Goal: Check status: Check status

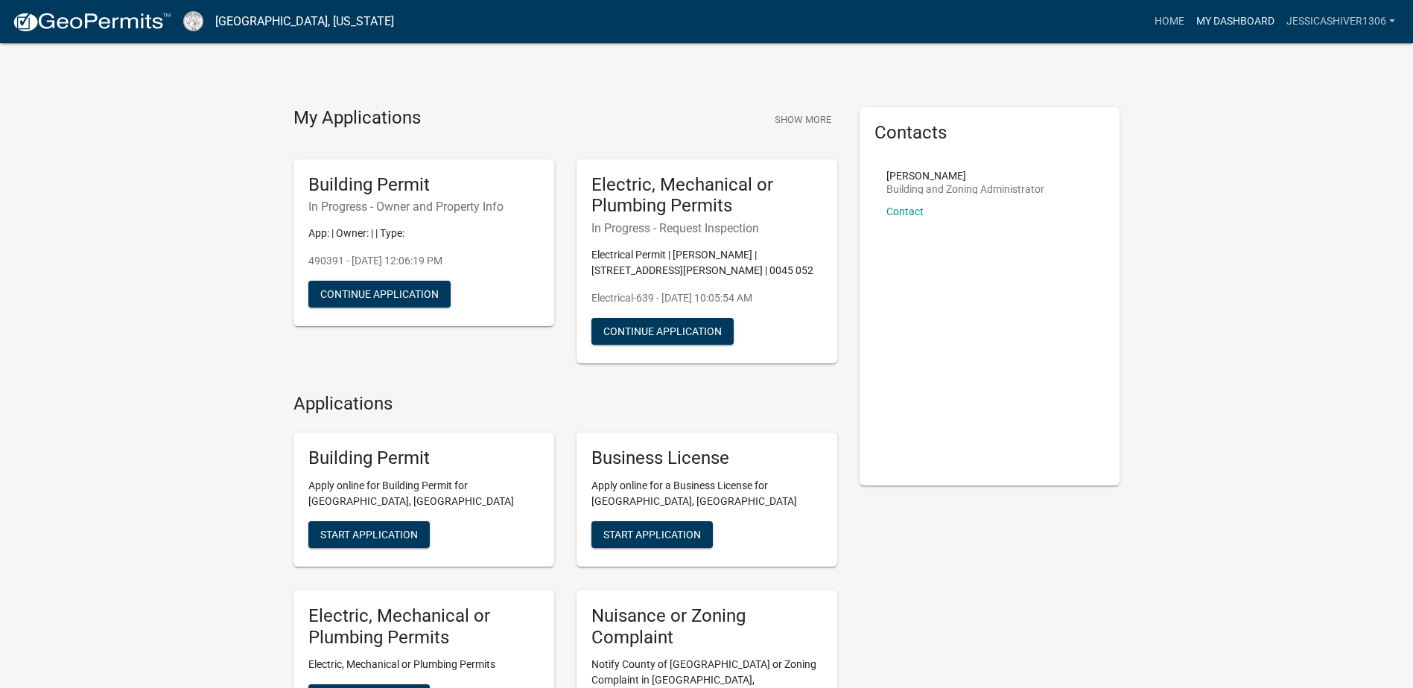
click at [1238, 19] on link "My Dashboard" at bounding box center [1235, 21] width 90 height 28
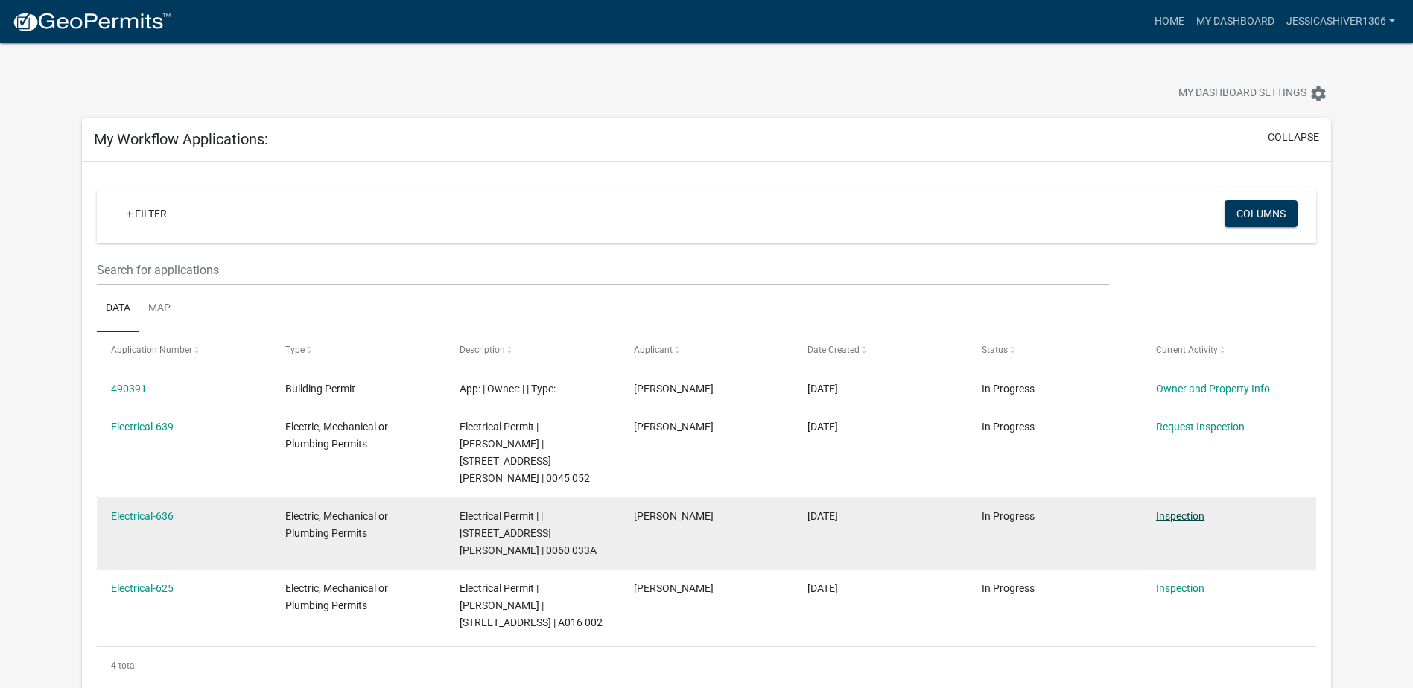
click at [1187, 517] on link "Inspection" at bounding box center [1180, 516] width 48 height 12
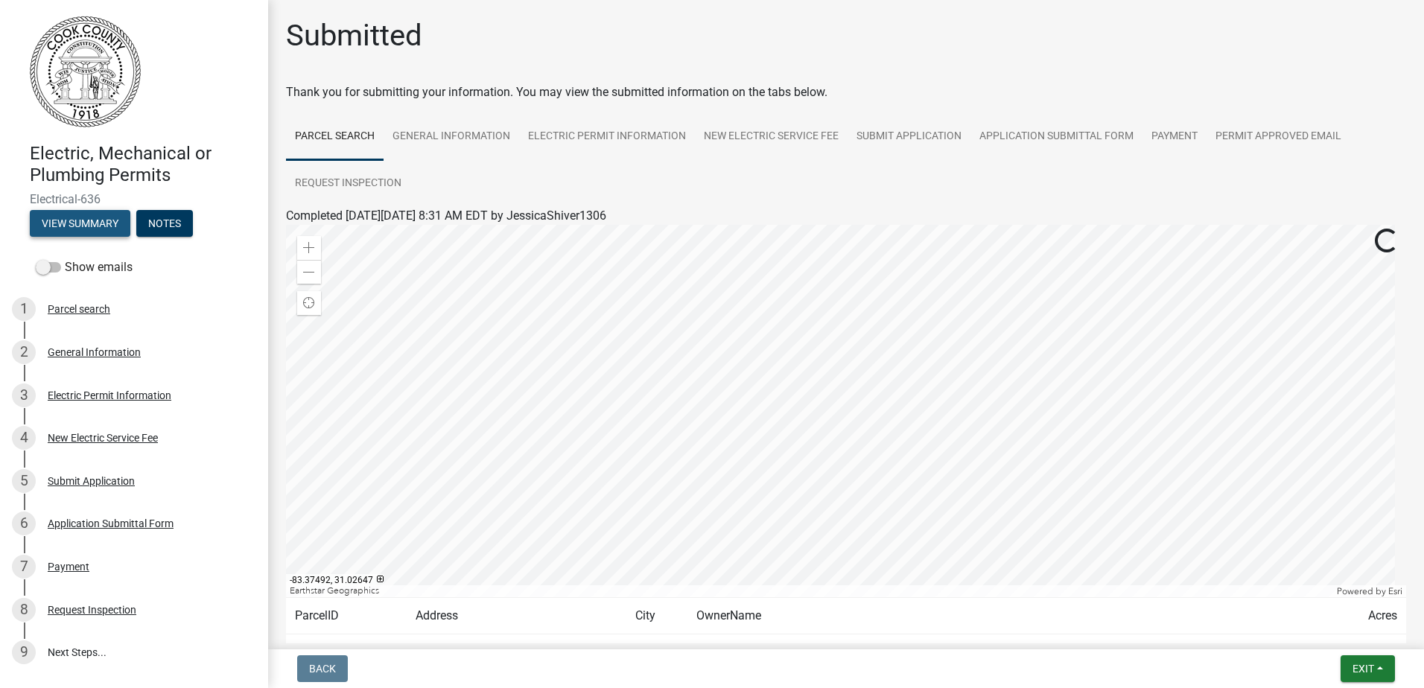
click at [93, 215] on button "View Summary" at bounding box center [80, 223] width 101 height 27
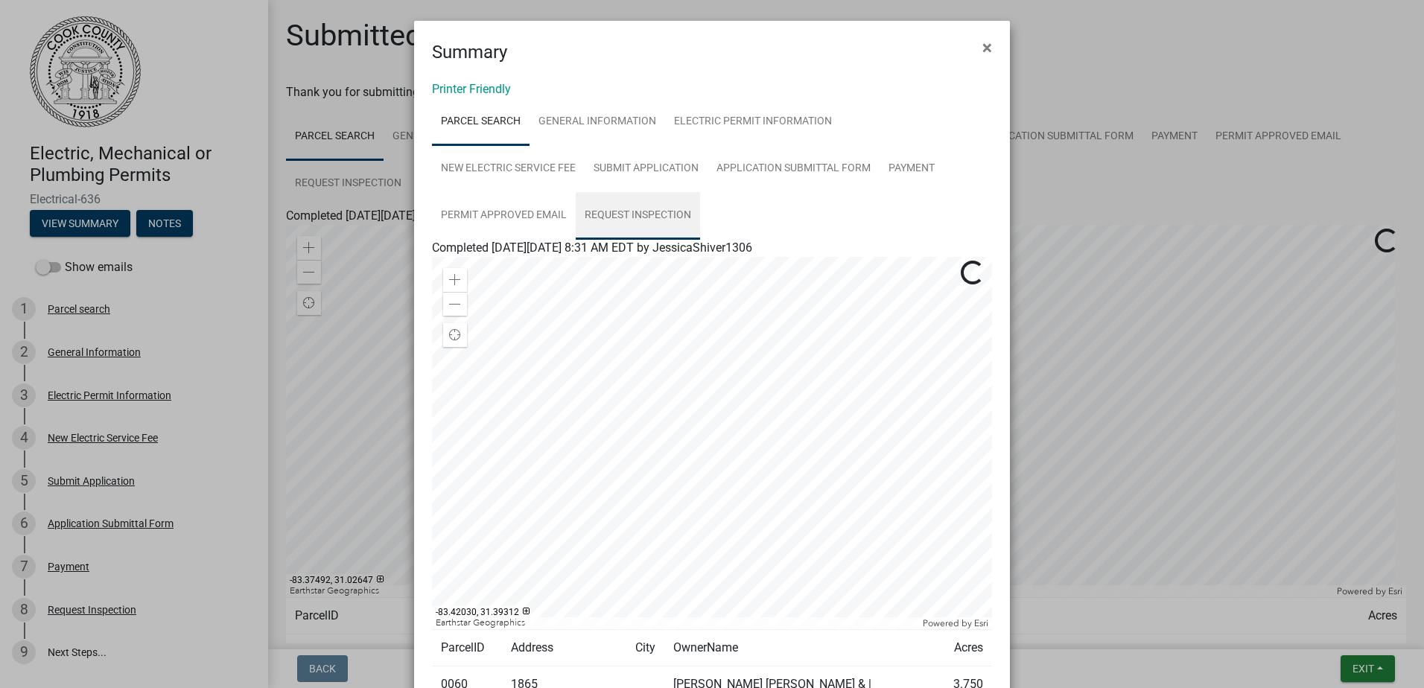
click at [576, 212] on link "Request Inspection" at bounding box center [638, 216] width 124 height 48
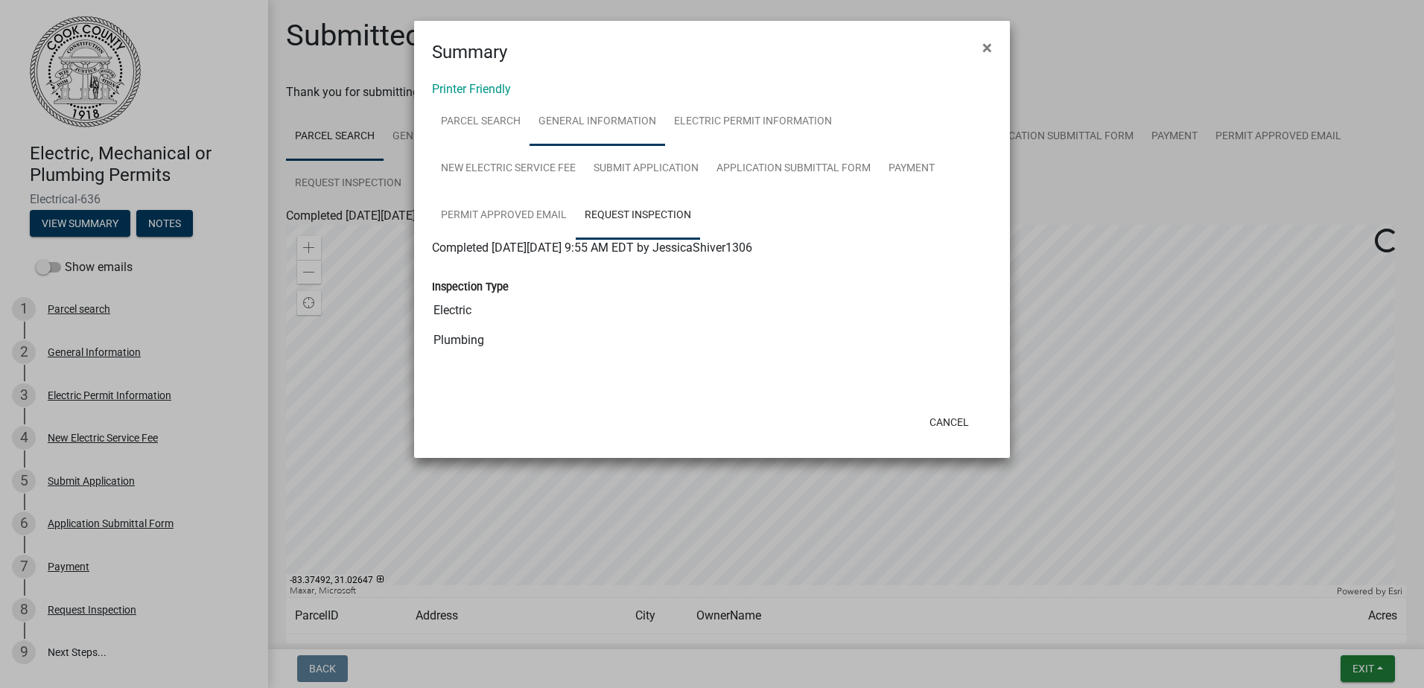
click at [589, 123] on link "General Information" at bounding box center [598, 122] width 136 height 48
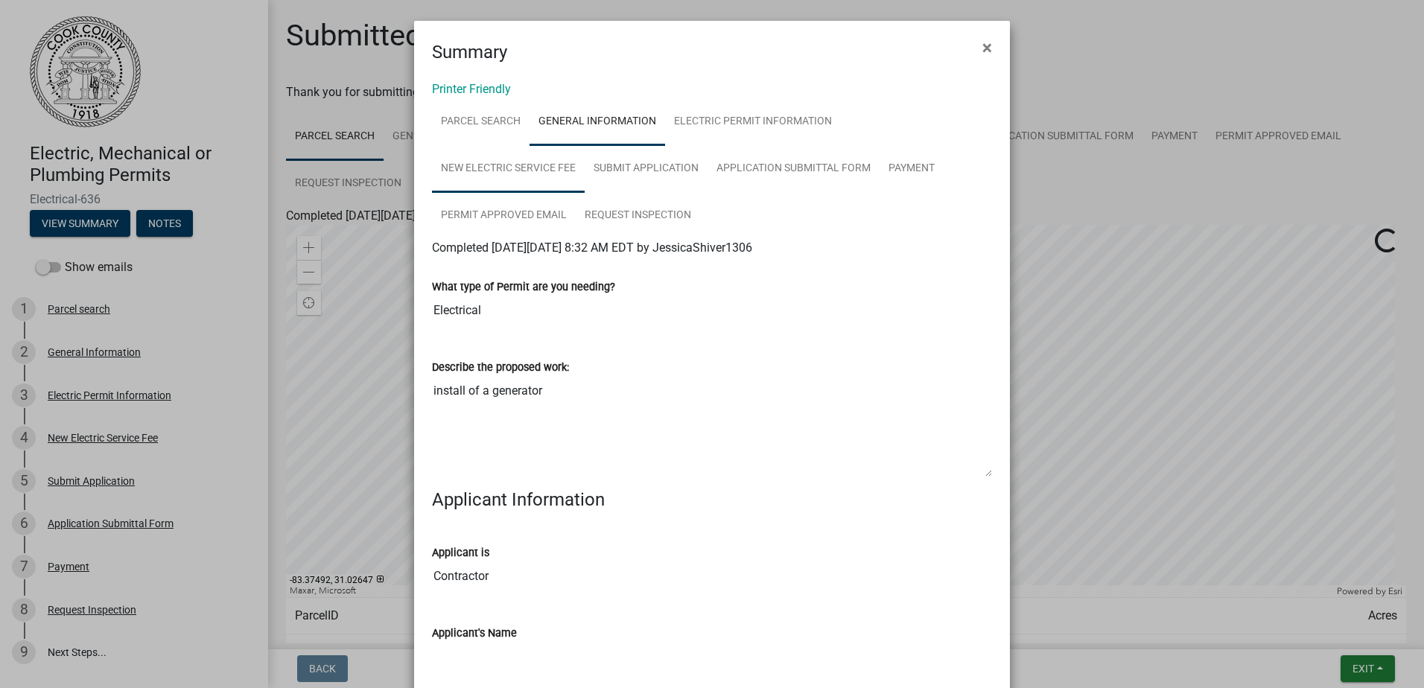
click at [585, 145] on link "New Electric Service Fee" at bounding box center [508, 169] width 153 height 48
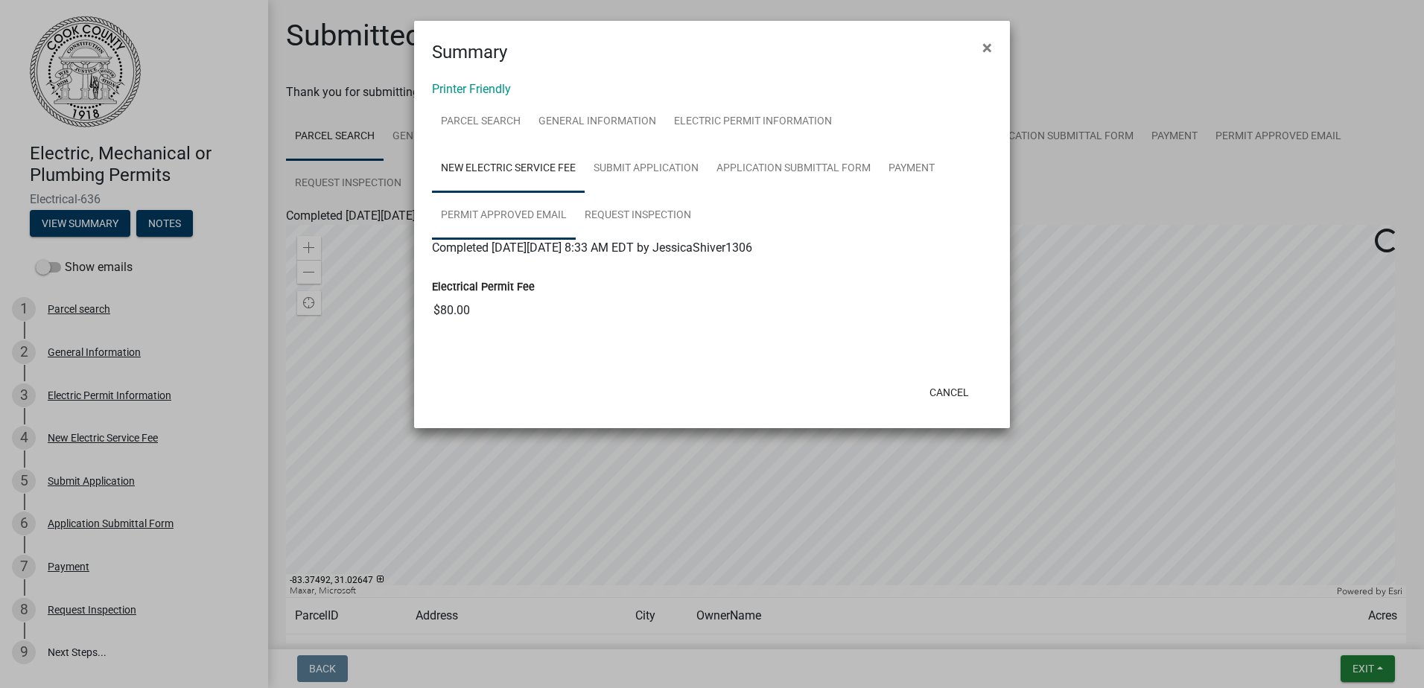
click at [576, 192] on link "Permit Approved Email" at bounding box center [504, 216] width 144 height 48
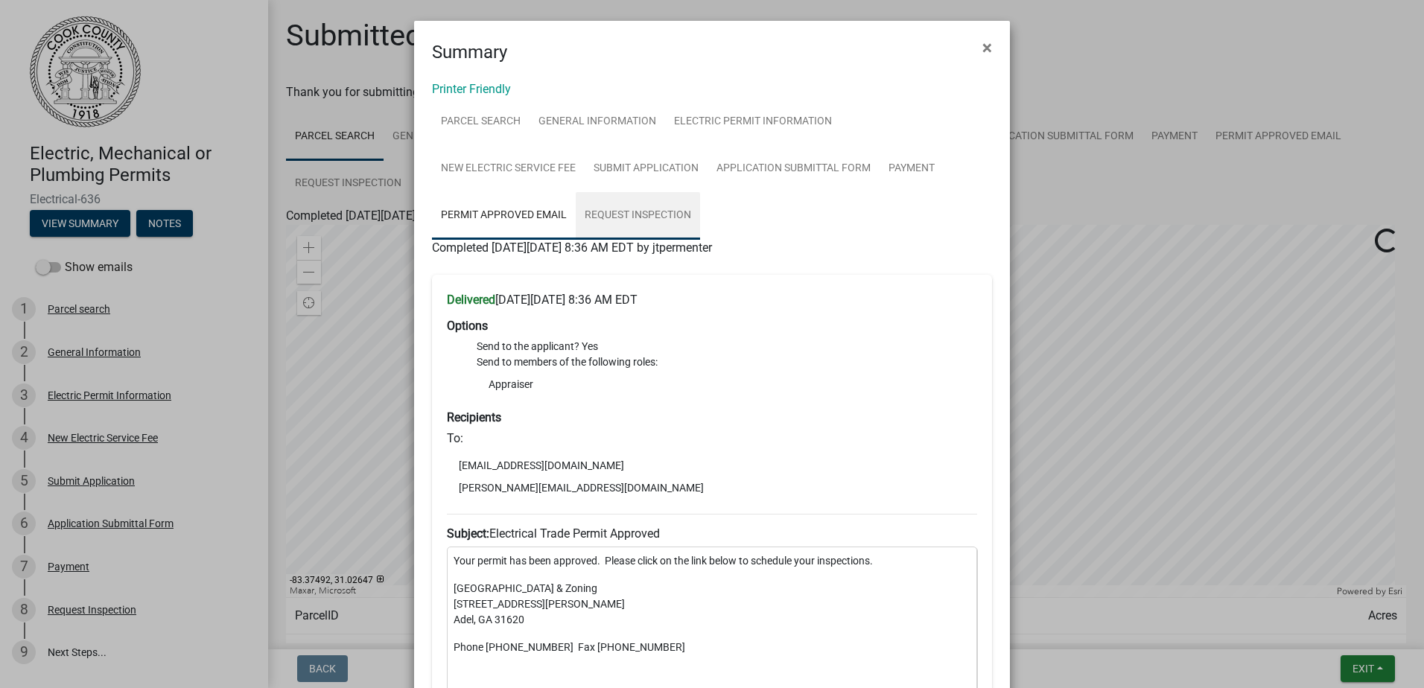
click at [576, 221] on link "Request Inspection" at bounding box center [638, 216] width 124 height 48
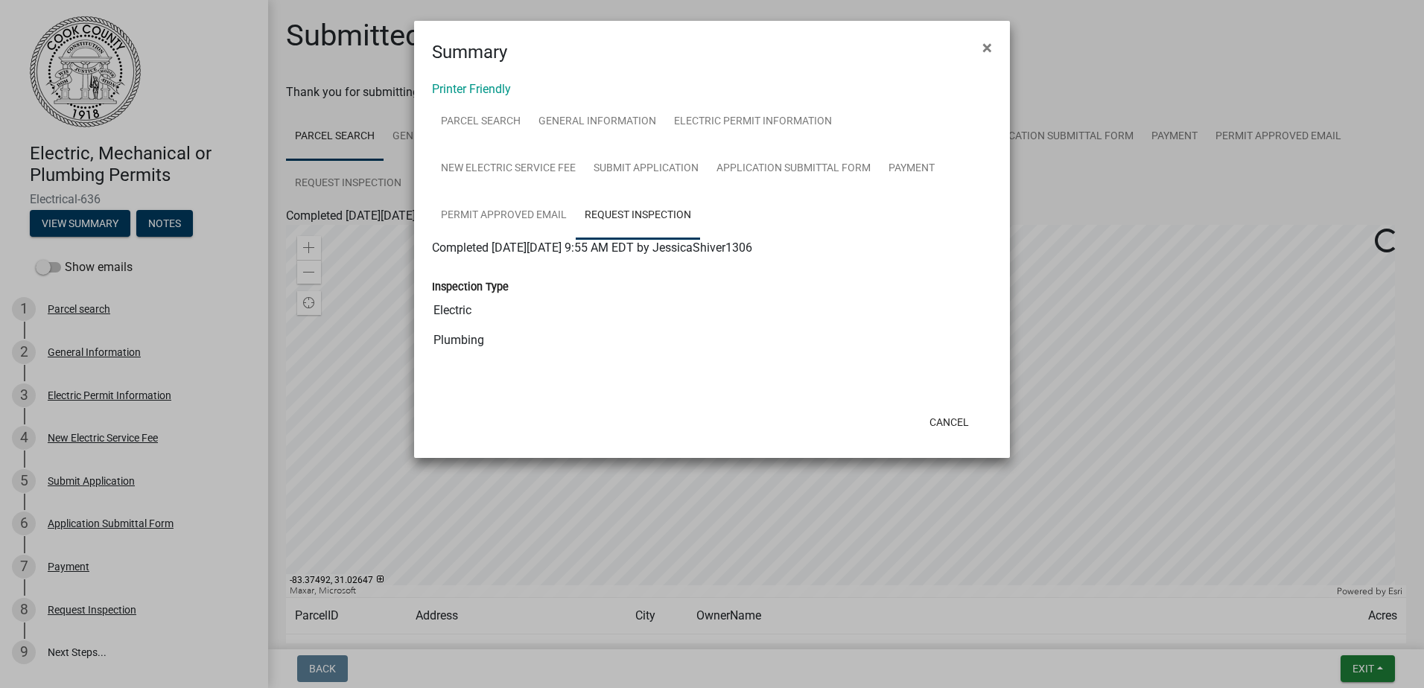
click at [432, 309] on input "Electric" at bounding box center [712, 311] width 560 height 30
click at [443, 312] on input "Electric" at bounding box center [712, 311] width 560 height 30
click at [475, 342] on input "Plumbing" at bounding box center [712, 341] width 560 height 30
click at [516, 314] on input "Electric" at bounding box center [712, 311] width 560 height 30
click at [708, 165] on link "Application Submittal Form" at bounding box center [794, 169] width 172 height 48
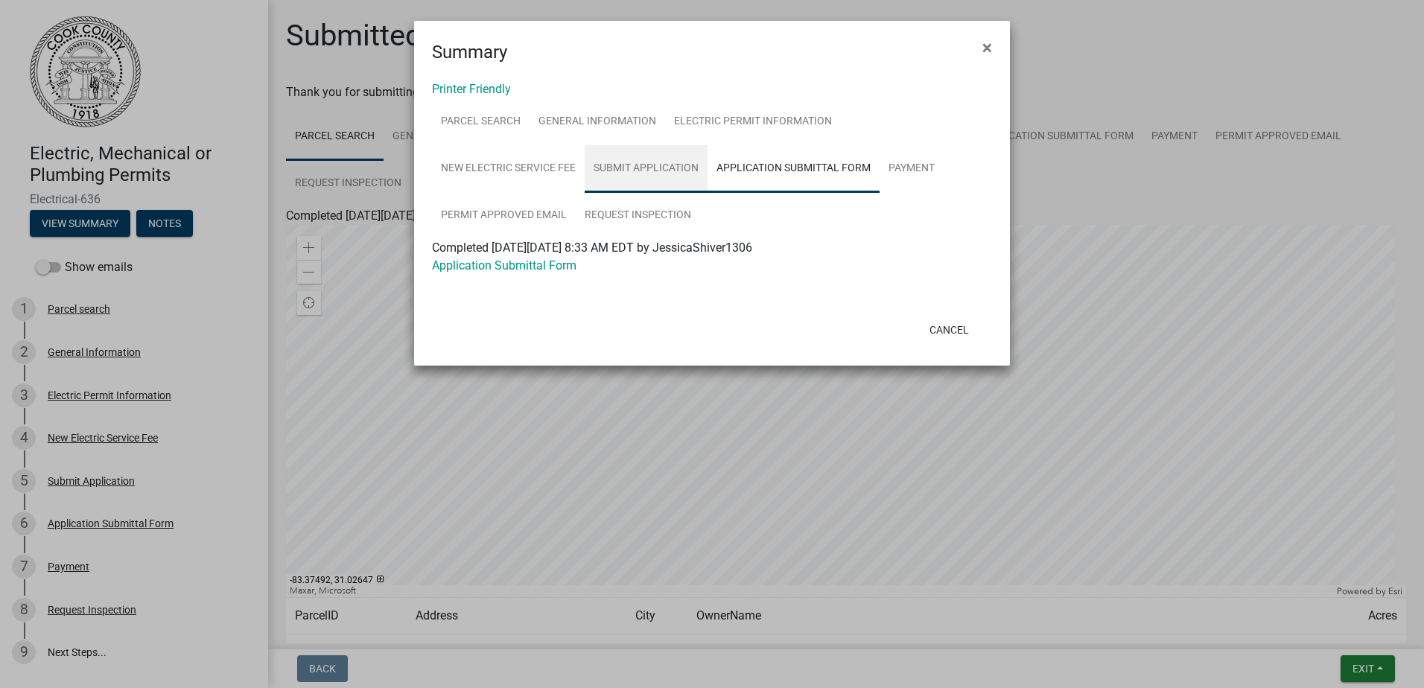
click at [585, 167] on link "Submit Application" at bounding box center [646, 169] width 123 height 48
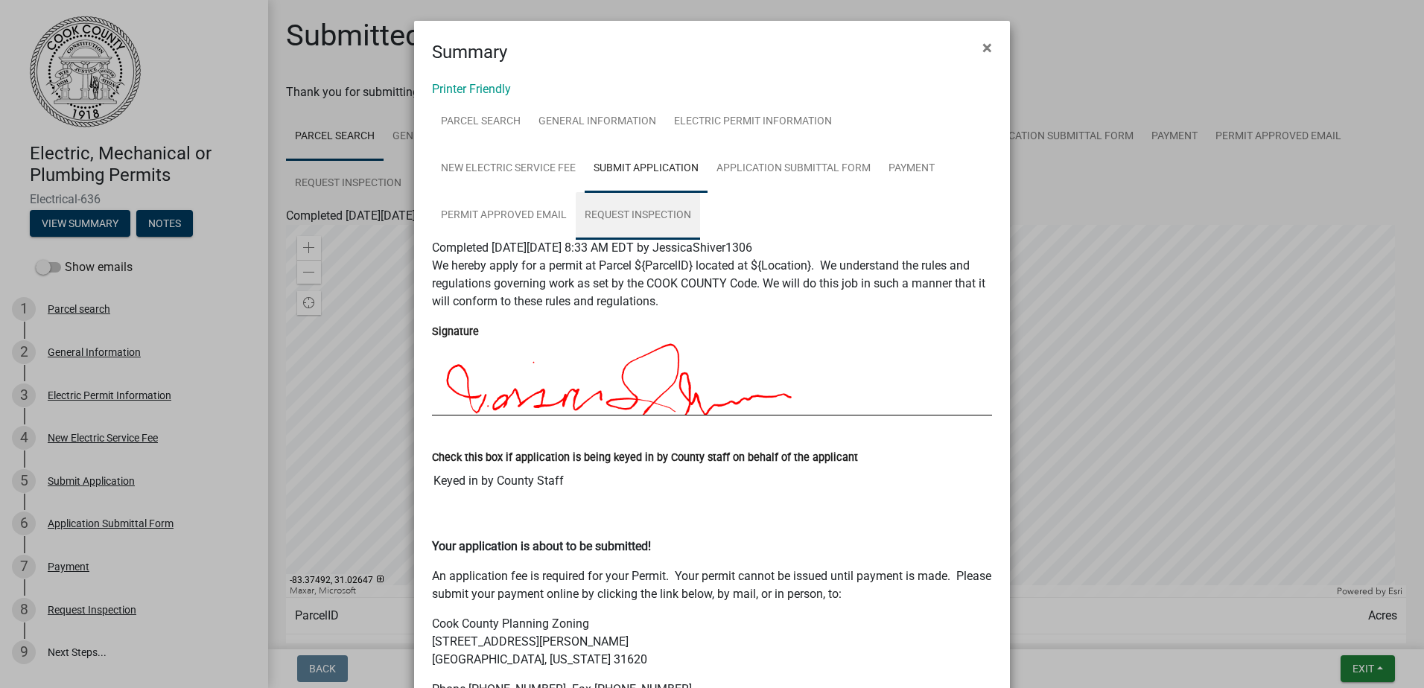
click at [576, 218] on link "Request Inspection" at bounding box center [638, 216] width 124 height 48
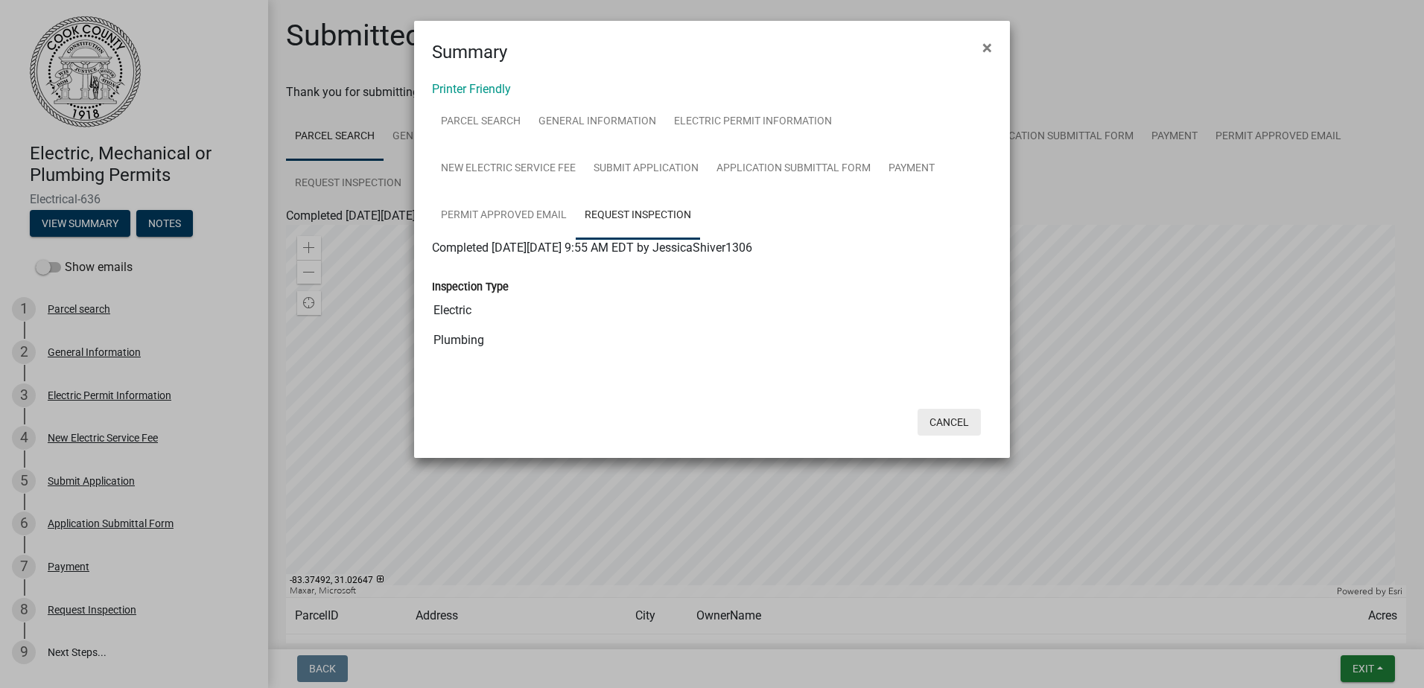
click at [963, 423] on button "Cancel" at bounding box center [949, 422] width 63 height 27
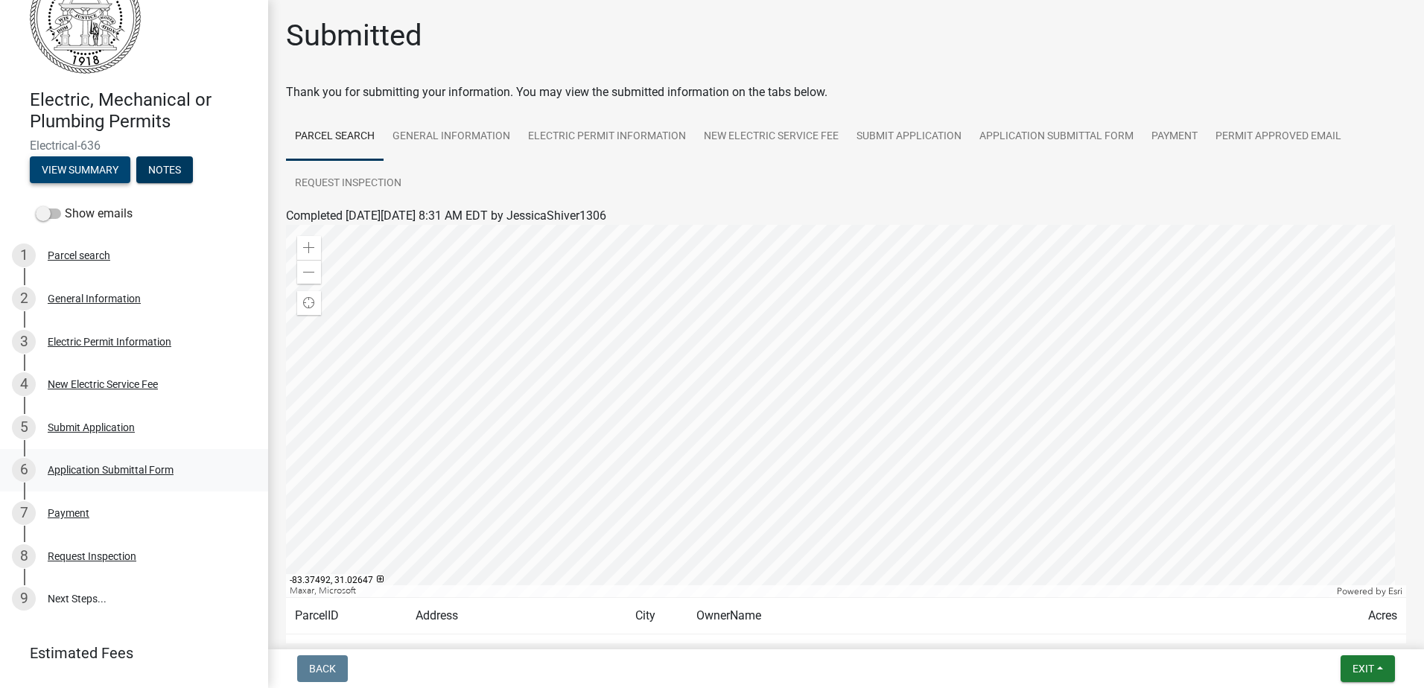
scroll to position [124, 0]
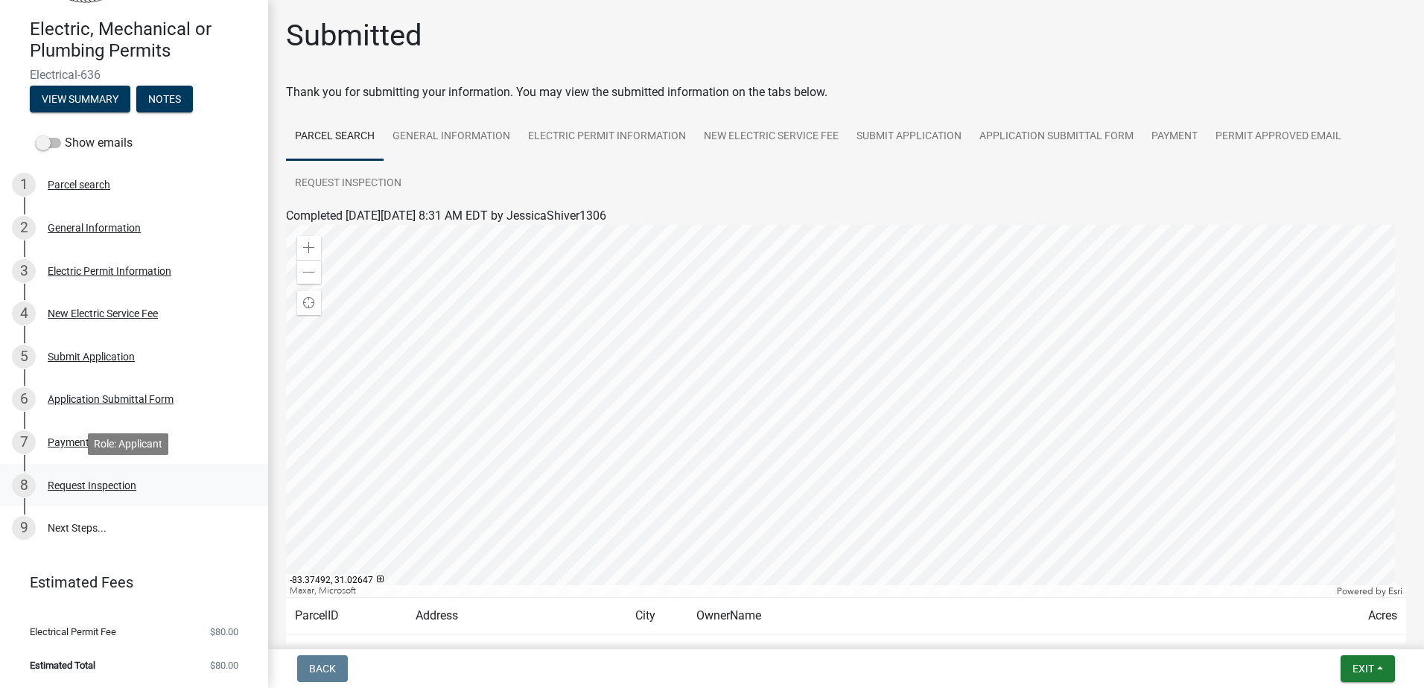
click at [107, 489] on div "Request Inspection" at bounding box center [92, 486] width 89 height 10
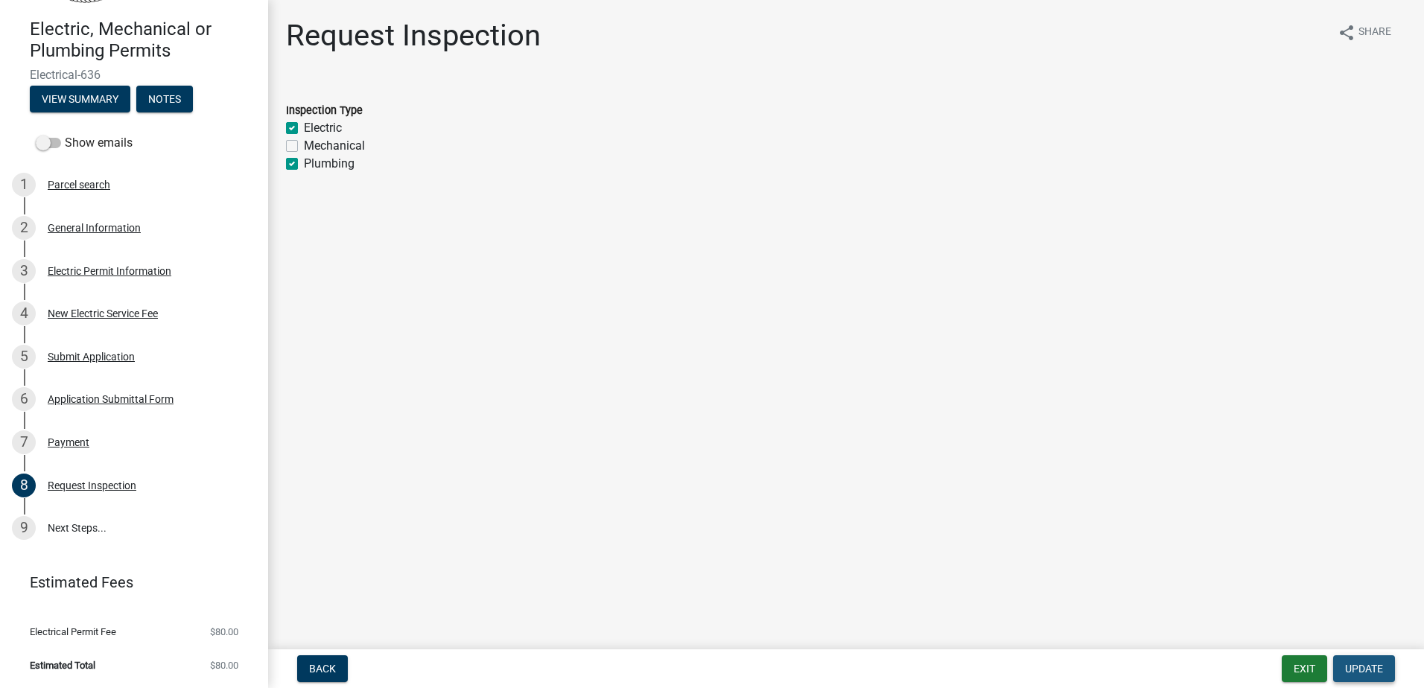
click at [1377, 673] on span "Update" at bounding box center [1364, 669] width 38 height 12
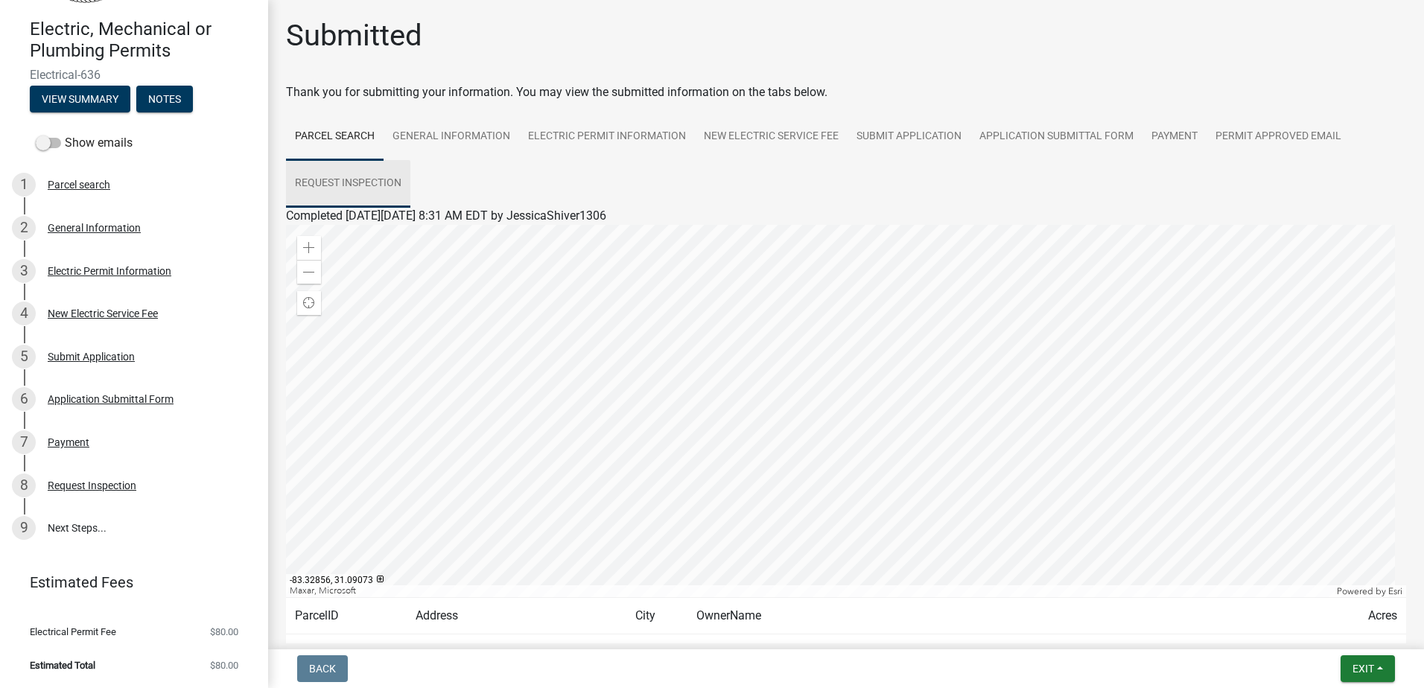
click at [370, 174] on link "Request Inspection" at bounding box center [348, 184] width 124 height 48
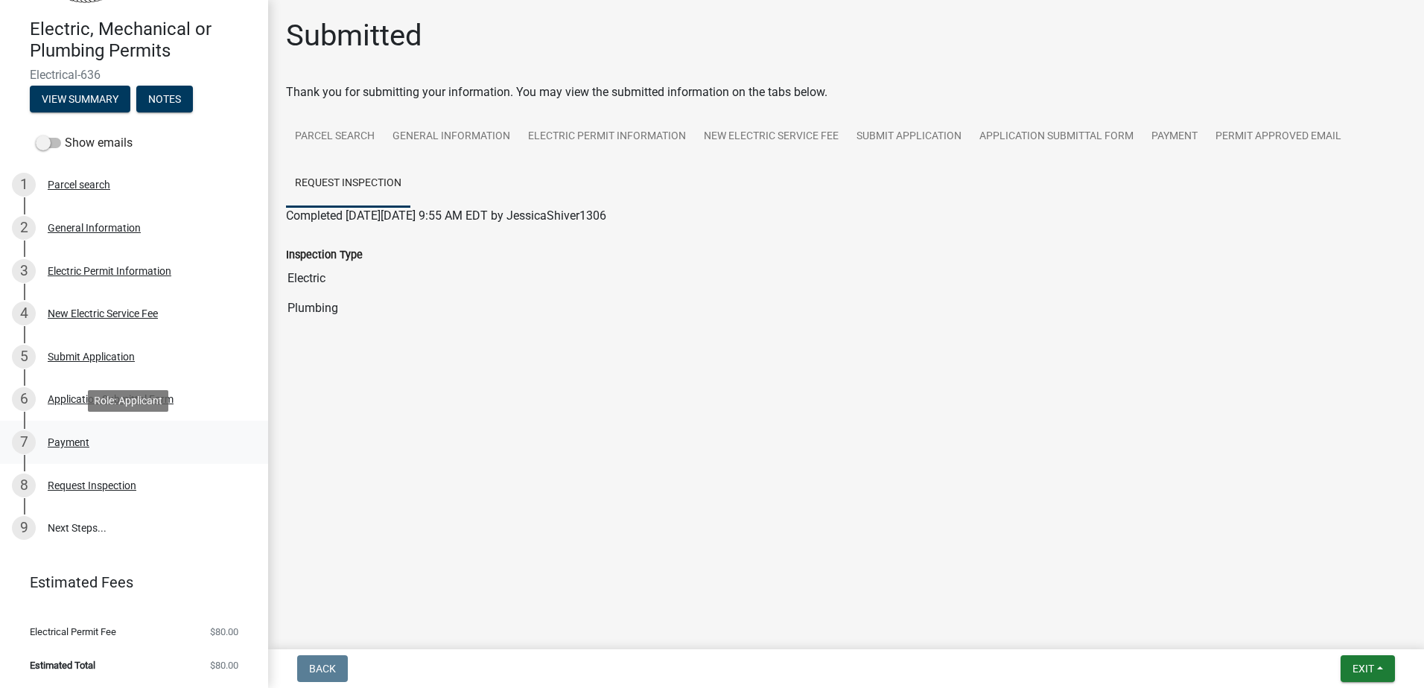
click at [86, 443] on div "Payment" at bounding box center [69, 442] width 42 height 10
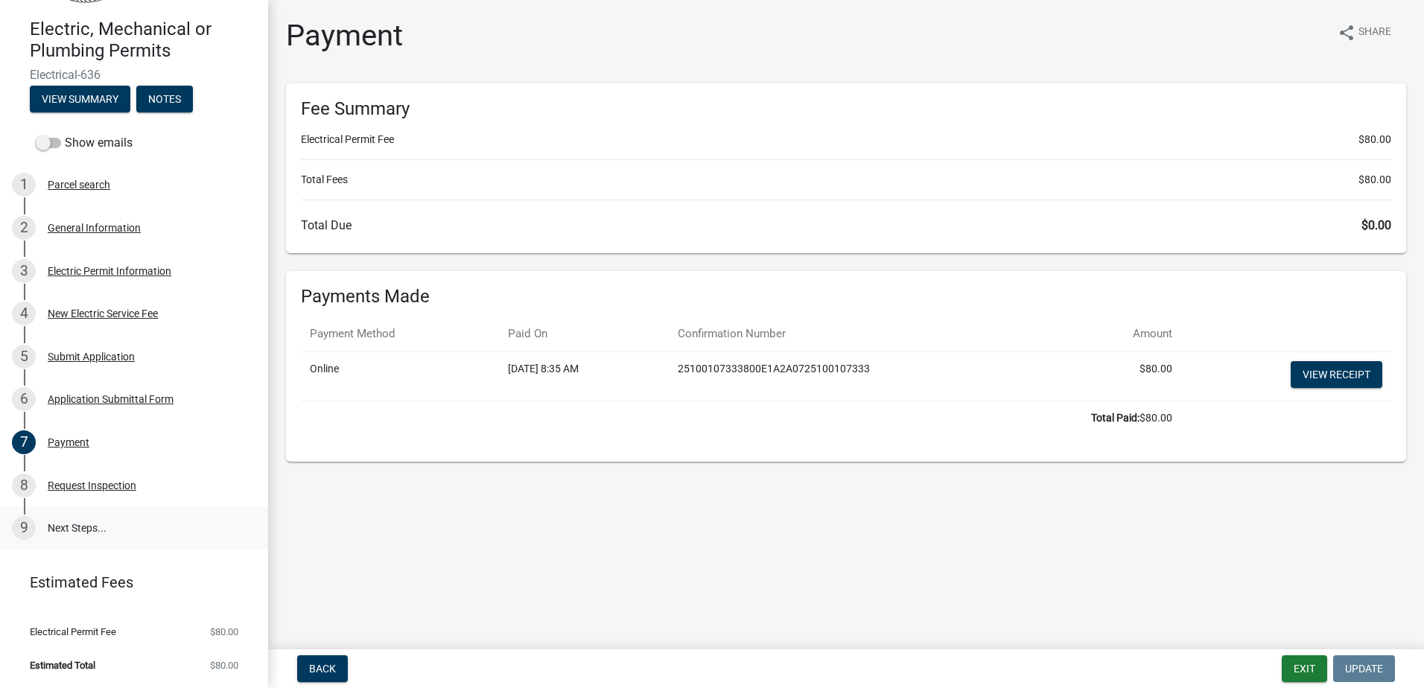
click at [83, 534] on link "9 Next Steps..." at bounding box center [134, 528] width 268 height 43
click at [33, 527] on div "9" at bounding box center [24, 528] width 24 height 24
click at [74, 521] on link "9 Next Steps..." at bounding box center [134, 528] width 268 height 43
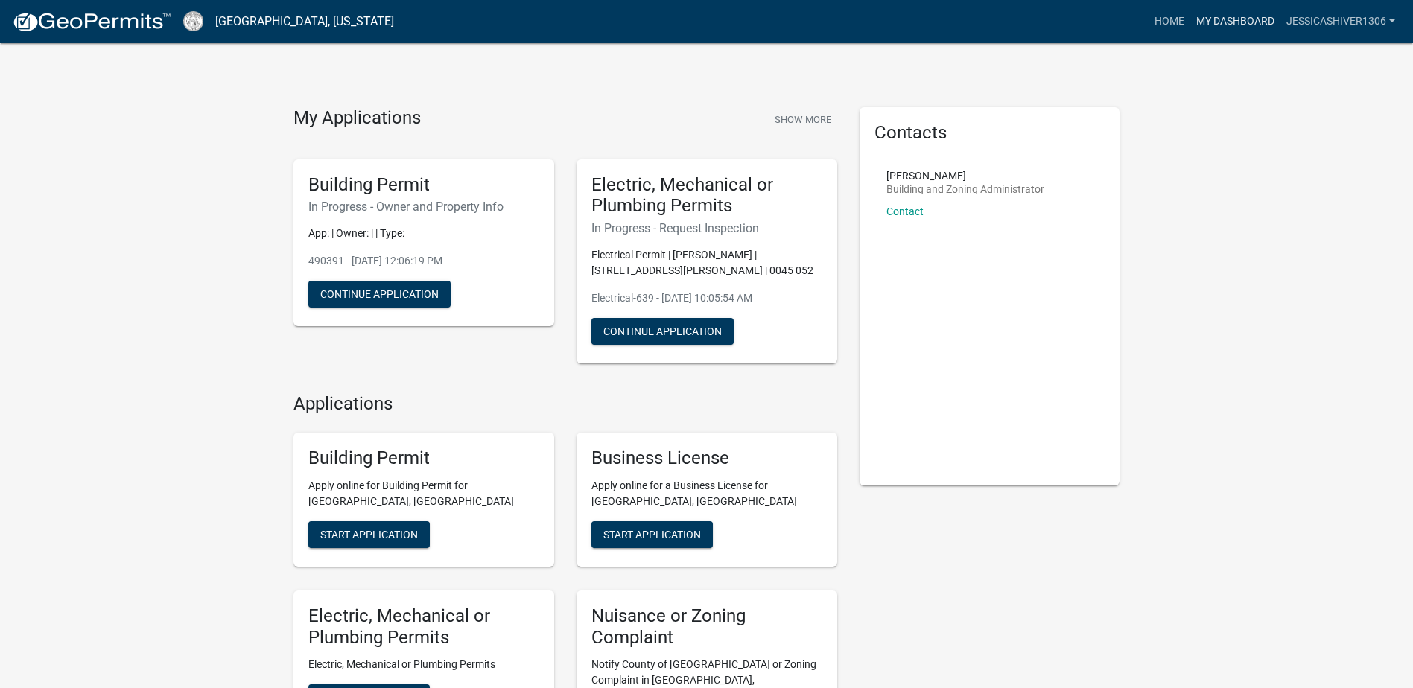
click at [1258, 19] on link "My Dashboard" at bounding box center [1235, 21] width 90 height 28
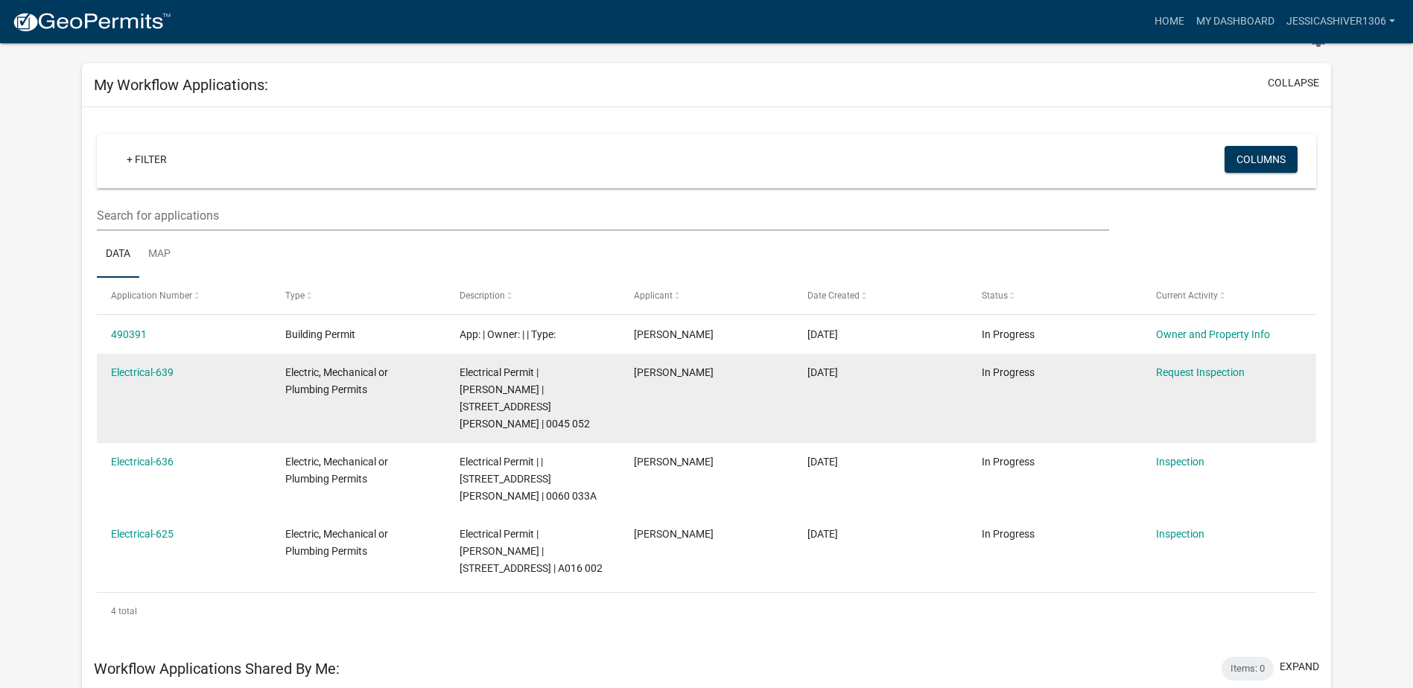
scroll to position [223, 0]
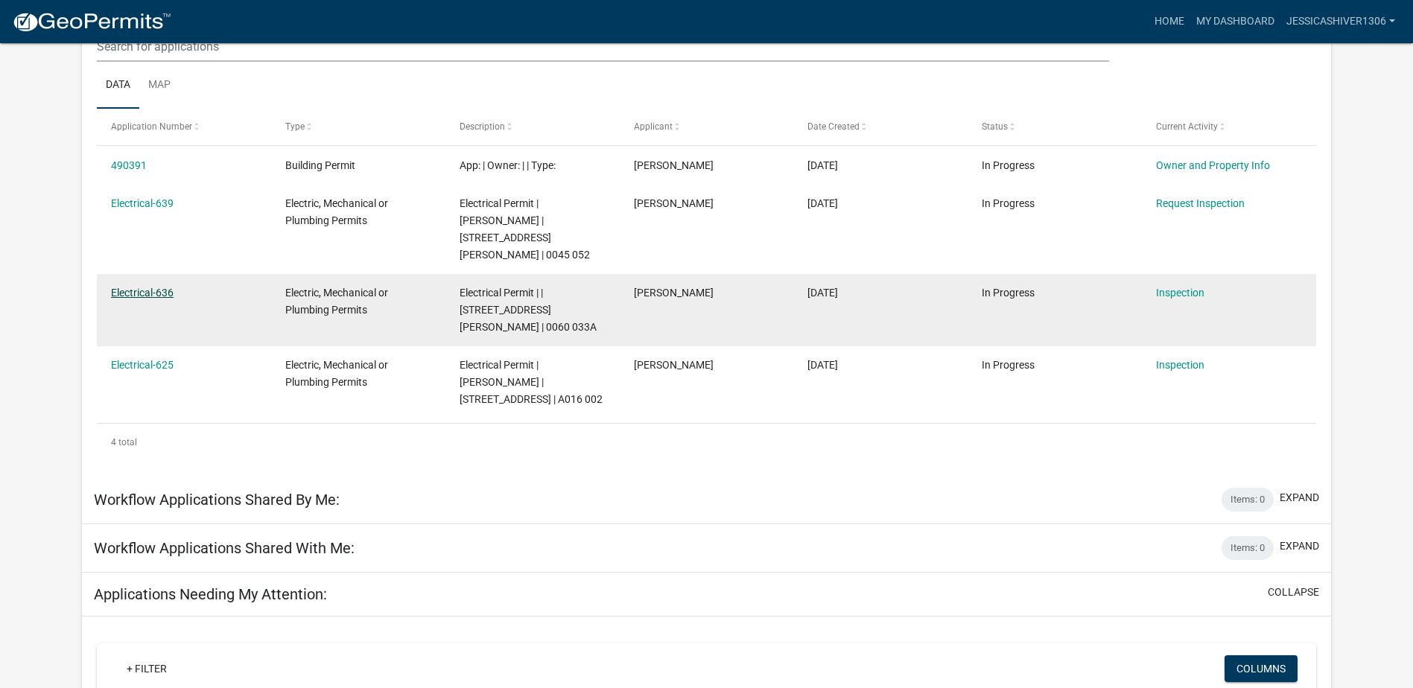
click at [145, 296] on link "Electrical-636" at bounding box center [142, 293] width 63 height 12
